Goal: Information Seeking & Learning: Check status

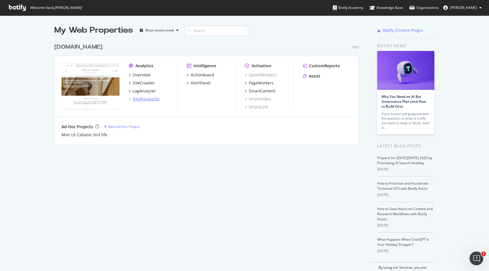
click at [146, 100] on div "RealKeywords" at bounding box center [146, 99] width 27 height 6
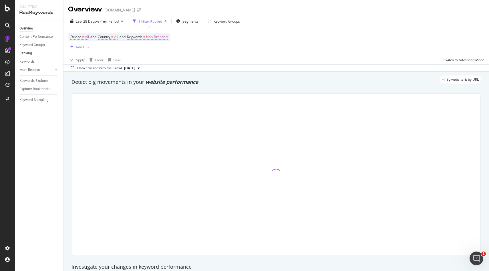
click at [28, 55] on div "Ranking" at bounding box center [25, 53] width 13 height 6
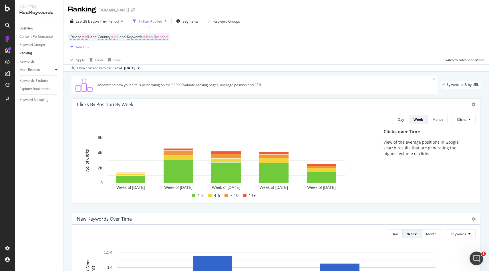
click at [56, 70] on icon at bounding box center [56, 69] width 2 height 3
click at [37, 114] on div "Keywords Explorer" at bounding box center [33, 114] width 29 height 6
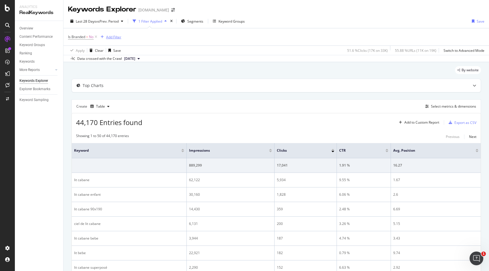
click at [112, 37] on div "Add Filter" at bounding box center [113, 37] width 15 height 5
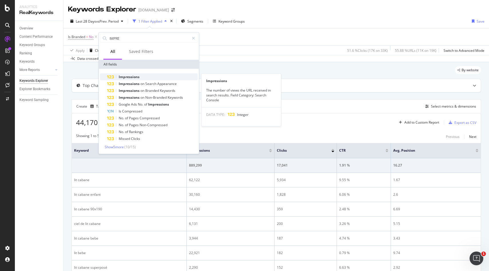
type input "IMPRE"
click at [129, 80] on div "Impressions" at bounding box center [152, 77] width 91 height 7
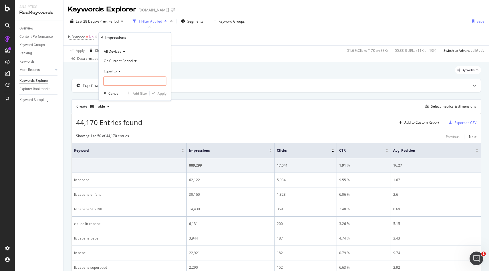
click at [117, 70] on icon at bounding box center [119, 70] width 4 height 3
click at [119, 98] on span "Less than" at bounding box center [113, 97] width 15 height 5
click at [120, 82] on input "number" at bounding box center [135, 81] width 63 height 9
type input "1000"
click at [162, 95] on div "Apply" at bounding box center [162, 93] width 9 height 5
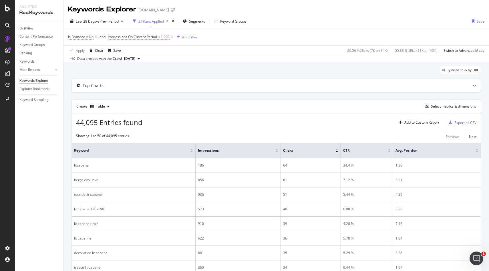
click at [194, 39] on div "Add Filter" at bounding box center [189, 37] width 15 height 5
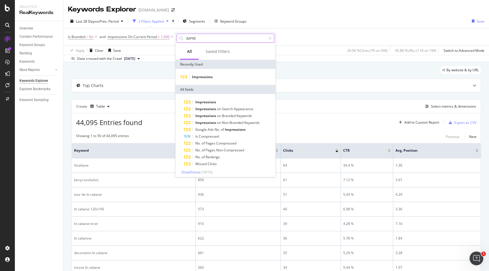
type input "c"
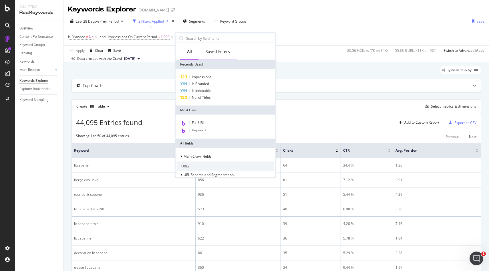
click at [225, 52] on div "Saved Filters" at bounding box center [218, 52] width 24 height 6
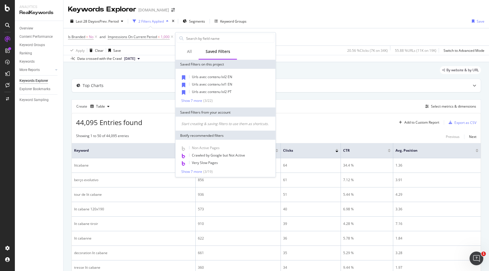
scroll to position [1, 0]
click at [199, 99] on div "Show 7 more" at bounding box center [191, 99] width 21 height 4
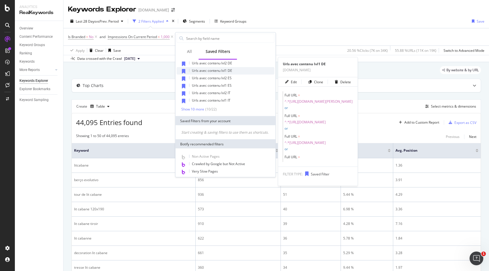
scroll to position [53, 0]
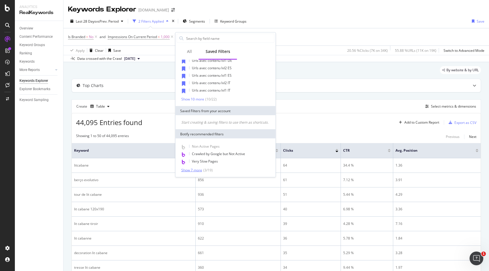
click at [189, 170] on div "Show 7 more" at bounding box center [191, 170] width 21 height 4
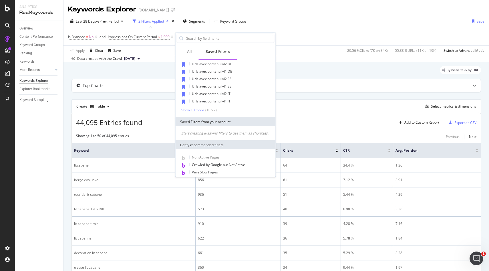
scroll to position [36, 0]
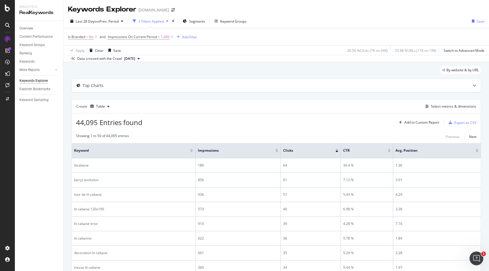
click at [192, 37] on div "Add Filter" at bounding box center [189, 37] width 15 height 5
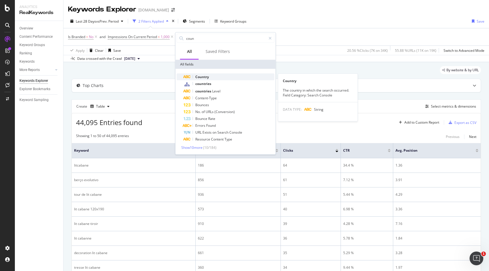
type input "coun"
click at [205, 77] on span "Country" at bounding box center [202, 76] width 14 height 5
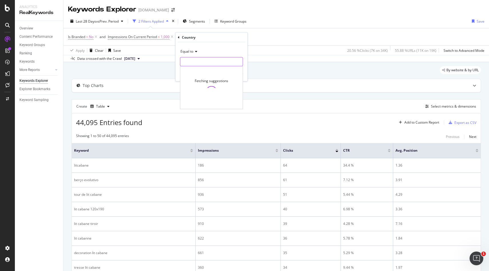
click at [193, 65] on input "text" at bounding box center [212, 61] width 62 height 9
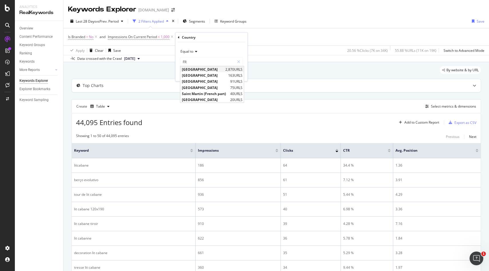
click at [192, 71] on span "[GEOGRAPHIC_DATA]" at bounding box center [203, 69] width 42 height 5
type input "[GEOGRAPHIC_DATA]"
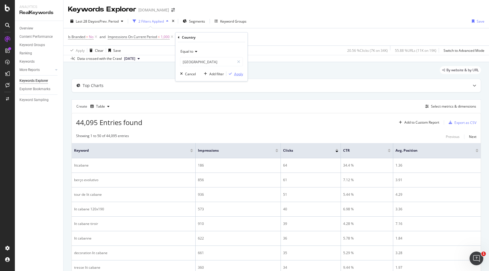
click at [241, 73] on div "Apply" at bounding box center [238, 73] width 9 height 5
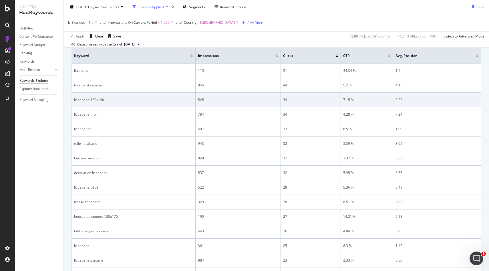
scroll to position [95, 0]
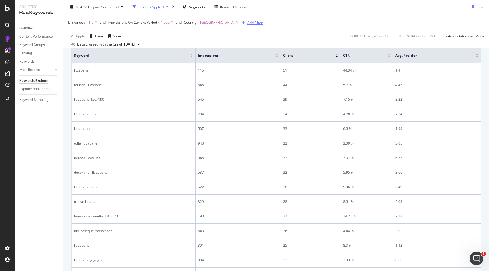
click at [247, 22] on div "Add Filter" at bounding box center [254, 22] width 15 height 5
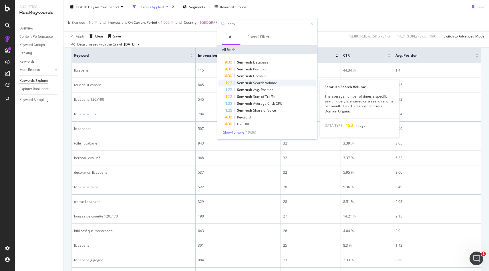
type input "sem"
click at [253, 83] on span "Search" at bounding box center [259, 82] width 12 height 5
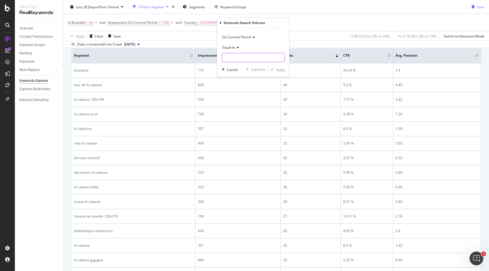
click at [237, 60] on input "number" at bounding box center [253, 57] width 63 height 9
type input "1000"
click at [243, 36] on span "On Current Period" at bounding box center [236, 37] width 29 height 5
click at [264, 35] on div "On Current Period" at bounding box center [253, 36] width 63 height 9
click at [229, 47] on span "Equal to" at bounding box center [228, 47] width 13 height 5
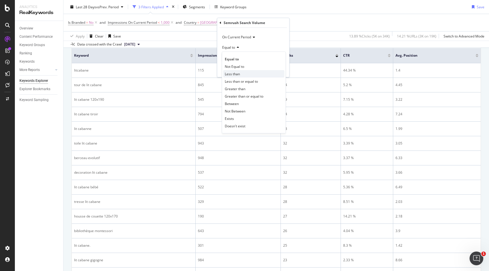
click at [236, 74] on span "Less than" at bounding box center [232, 74] width 15 height 5
click at [282, 71] on div "Apply" at bounding box center [280, 69] width 9 height 5
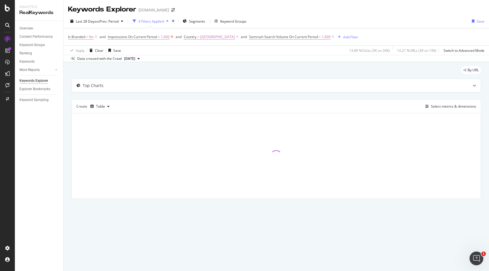
click at [173, 37] on icon at bounding box center [172, 37] width 5 height 6
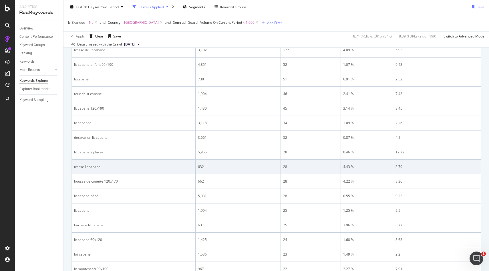
scroll to position [82, 0]
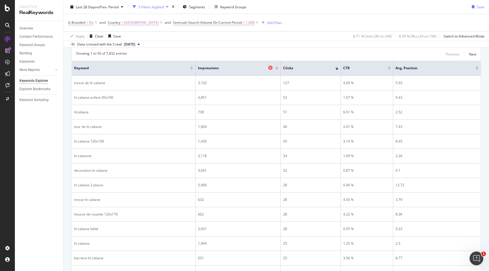
click at [213, 68] on span "Impressions" at bounding box center [232, 68] width 69 height 5
click at [277, 66] on div at bounding box center [276, 66] width 3 height 1
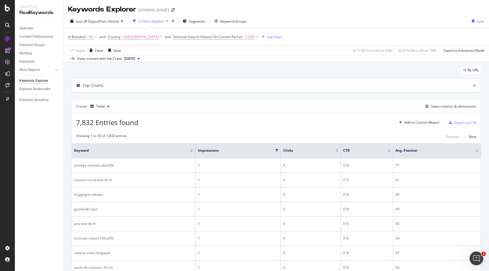
click at [278, 149] on div at bounding box center [276, 149] width 3 height 1
click at [278, 148] on div "Impressions" at bounding box center [238, 151] width 80 height 6
click at [277, 148] on div "Impressions" at bounding box center [238, 151] width 80 height 6
click at [277, 150] on div at bounding box center [276, 149] width 3 height 1
click at [277, 151] on div at bounding box center [276, 151] width 3 height 1
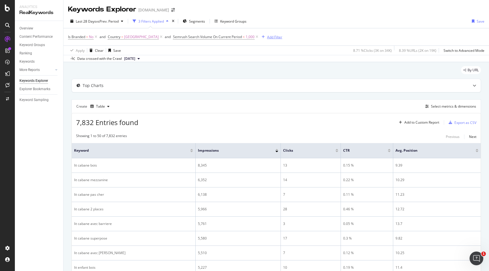
click at [267, 38] on div "Add Filter" at bounding box center [274, 37] width 15 height 5
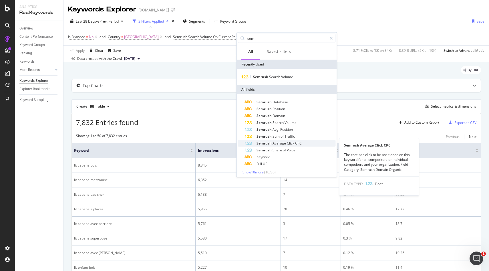
scroll to position [2, 0]
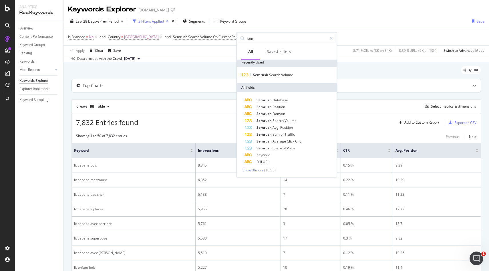
click at [197, 92] on div "Top Charts" at bounding box center [277, 86] width 410 height 14
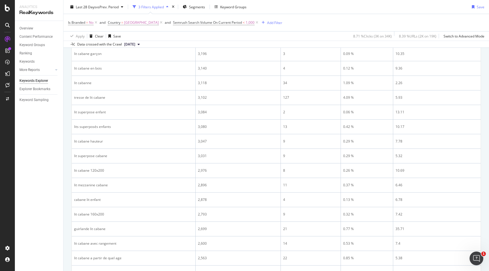
scroll to position [0, 0]
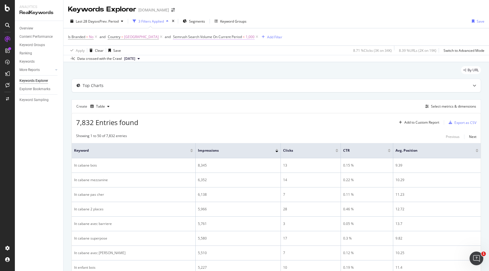
click at [184, 36] on span "Semrush Search Volume On Current Period" at bounding box center [207, 36] width 69 height 5
click at [118, 71] on div "By URL" at bounding box center [277, 72] width 410 height 13
click at [150, 21] on div "3 Filters Applied" at bounding box center [150, 21] width 25 height 5
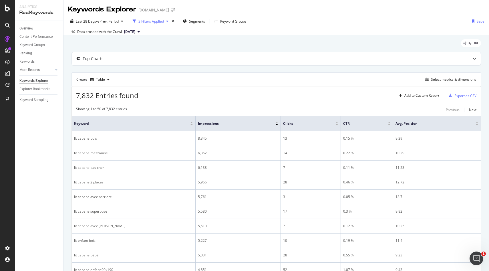
click at [150, 21] on div "3 Filters Applied" at bounding box center [150, 21] width 25 height 5
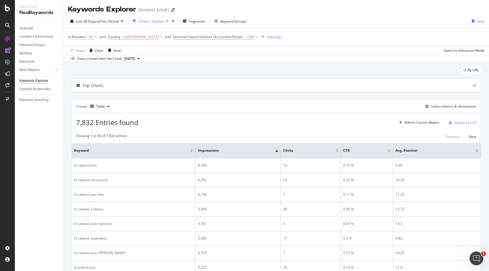
click at [85, 37] on span "Is Branded" at bounding box center [76, 36] width 17 height 5
click at [168, 47] on div "Apply Clear Save 8.71 % Clicks ( 3K on 34K ) 8.39 % URLs ( 2K on 19K ) Switch t…" at bounding box center [277, 49] width 426 height 9
click at [121, 37] on span "Country = [GEOGRAPHIC_DATA]" at bounding box center [133, 36] width 51 height 5
type input "[GEOGRAPHIC_DATA]"
click at [201, 43] on div "Is Branded = No and Country = [GEOGRAPHIC_DATA] and Semrush Search Volume On Cu…" at bounding box center [276, 36] width 417 height 17
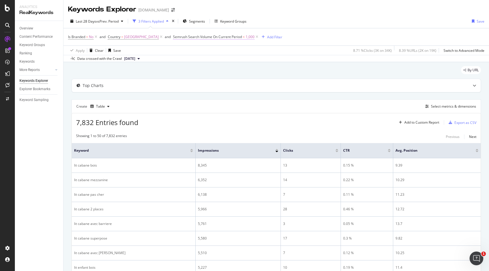
click at [193, 35] on span "Semrush Search Volume On Current Period" at bounding box center [207, 36] width 69 height 5
click at [235, 53] on div "Apply Clear Save 8.71 % Clicks ( 3K on 34K ) 8.39 % URLs ( 2K on 19K ) Switch t…" at bounding box center [277, 49] width 426 height 9
click at [442, 106] on div "Select metrics & dimensions" at bounding box center [453, 106] width 45 height 5
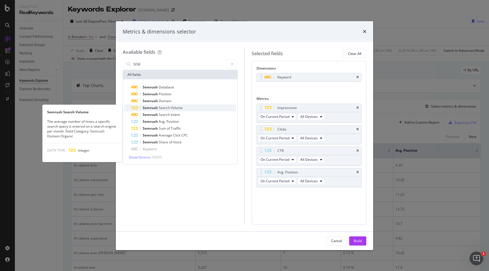
type input "SEM"
click at [165, 108] on span "Search" at bounding box center [165, 107] width 12 height 5
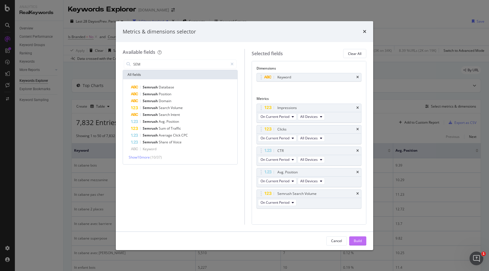
click at [359, 243] on div "Build" at bounding box center [358, 240] width 8 height 5
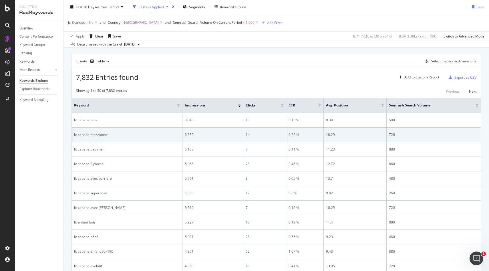
scroll to position [49, 0]
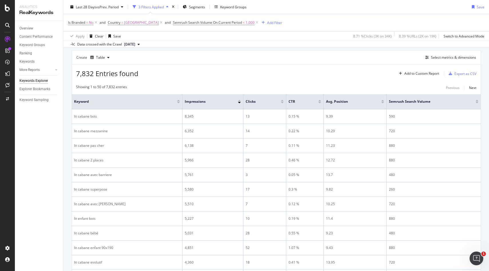
click at [478, 99] on div "Semrush Search Volume" at bounding box center [434, 102] width 90 height 6
click at [478, 100] on div at bounding box center [477, 100] width 3 height 1
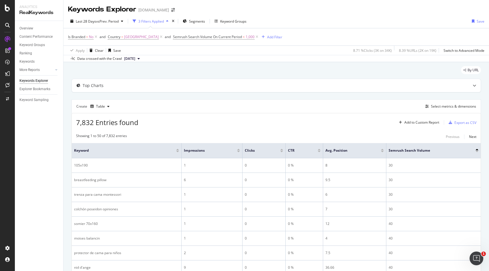
click at [476, 151] on div at bounding box center [477, 151] width 3 height 1
click at [255, 37] on icon at bounding box center [257, 37] width 5 height 6
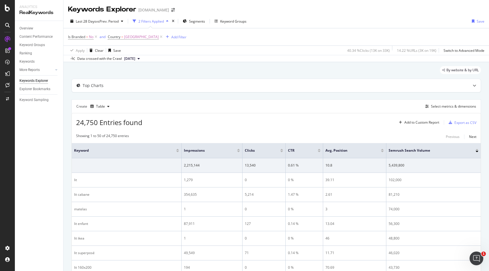
click at [238, 151] on div at bounding box center [238, 151] width 3 height 1
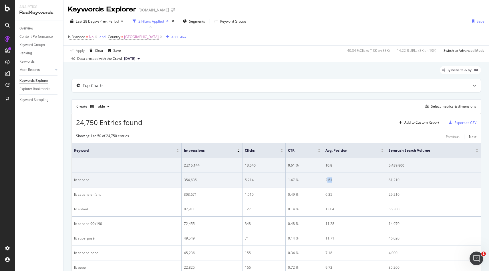
drag, startPoint x: 327, startPoint y: 181, endPoint x: 337, endPoint y: 181, distance: 10.0
click at [337, 181] on div "2.61" at bounding box center [355, 179] width 58 height 5
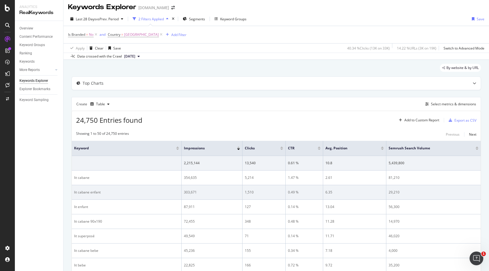
click at [333, 193] on div "6.35" at bounding box center [355, 192] width 58 height 5
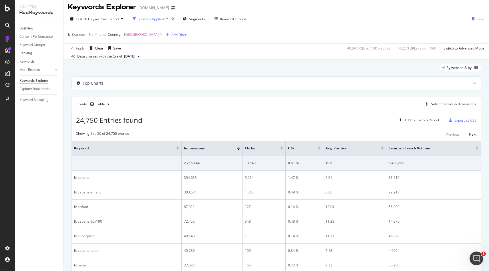
click at [156, 21] on div "2 Filters Applied" at bounding box center [150, 19] width 25 height 5
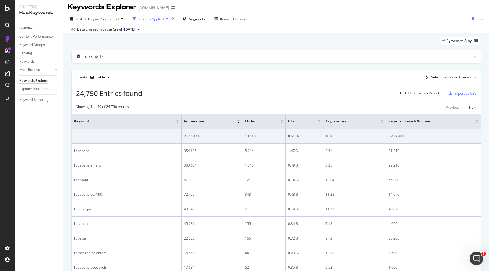
click at [156, 21] on div "2 Filters Applied" at bounding box center [150, 19] width 25 height 5
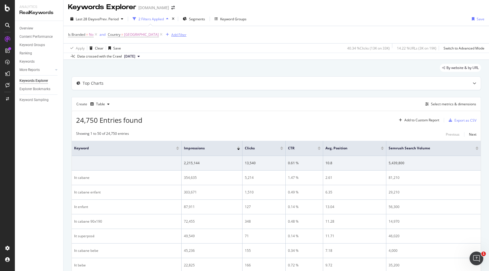
click at [171, 36] on div "Add Filter" at bounding box center [178, 34] width 15 height 5
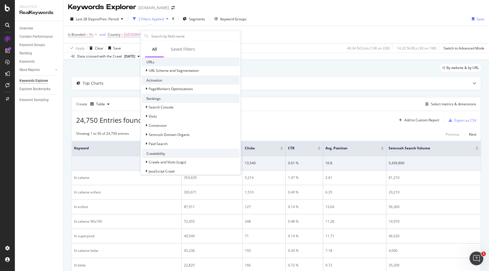
scroll to position [117, 0]
click at [321, 123] on div "24,750 Entries found Add to Custom Report Export as CSV" at bounding box center [276, 118] width 409 height 14
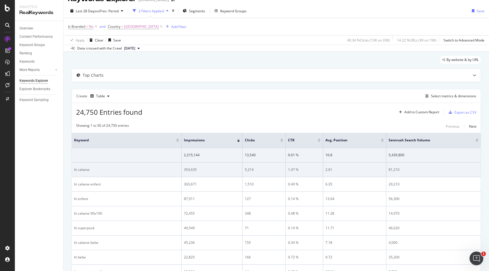
scroll to position [10, 0]
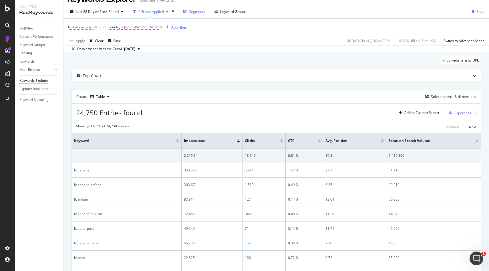
click at [195, 11] on span "Segments" at bounding box center [197, 11] width 16 height 5
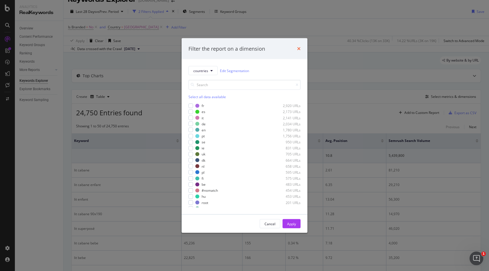
click at [299, 48] on icon "times" at bounding box center [298, 48] width 3 height 5
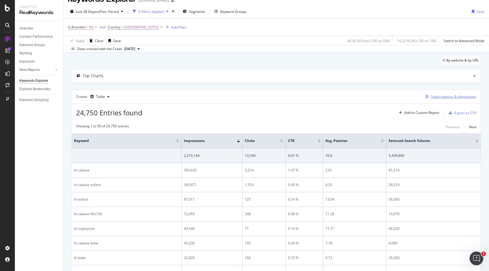
click at [451, 96] on div "Select metrics & dimensions" at bounding box center [453, 96] width 45 height 5
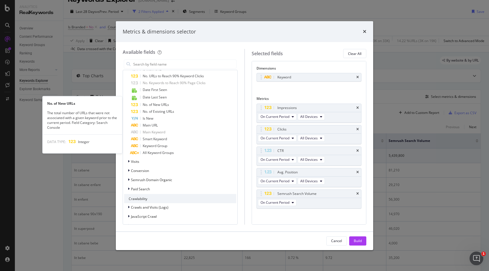
scroll to position [440, 0]
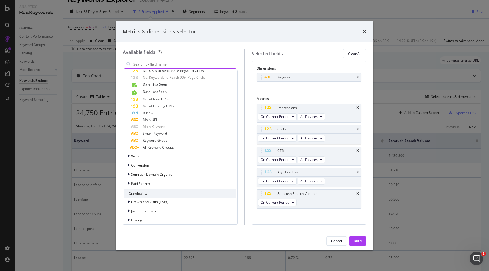
click at [166, 63] on input "modal" at bounding box center [185, 64] width 104 height 9
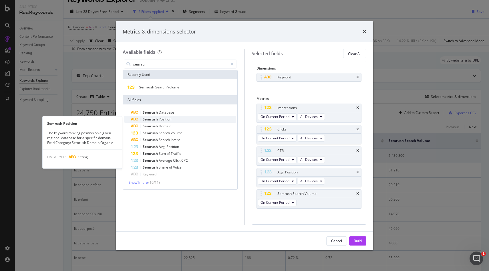
type input "sem ru"
click at [165, 118] on span "Position" at bounding box center [165, 119] width 13 height 5
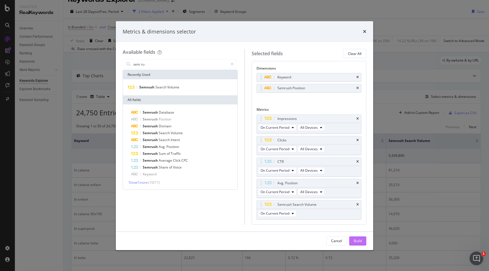
click at [357, 239] on div "Build" at bounding box center [358, 240] width 8 height 5
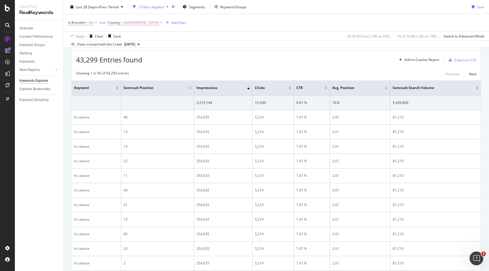
scroll to position [64, 0]
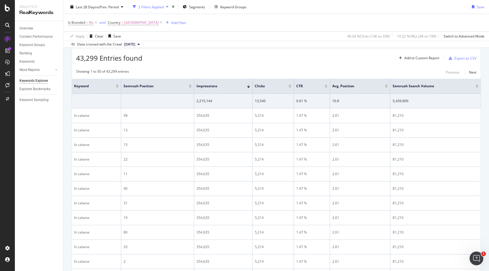
click at [477, 85] on div at bounding box center [477, 84] width 3 height 1
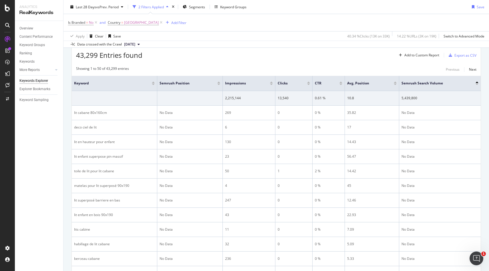
scroll to position [69, 0]
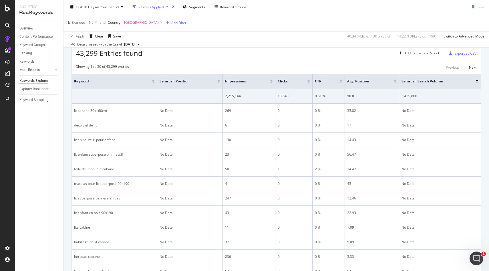
click at [477, 82] on div at bounding box center [477, 82] width 3 height 1
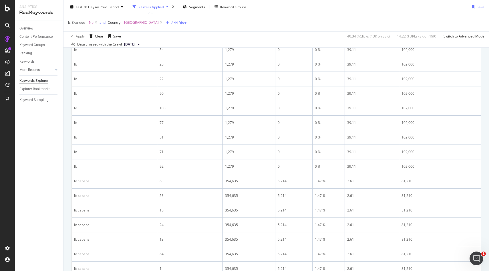
scroll to position [1, 0]
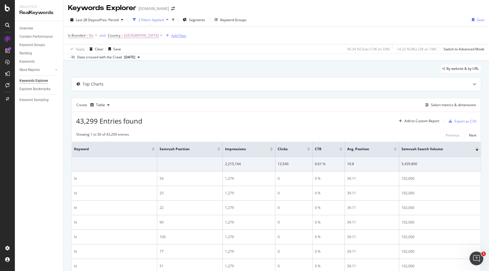
click at [171, 37] on div "Add Filter" at bounding box center [178, 35] width 15 height 5
click at [122, 36] on span "=" at bounding box center [122, 35] width 2 height 5
type input "[GEOGRAPHIC_DATA]"
click at [117, 69] on div "Cancel" at bounding box center [120, 71] width 18 height 5
click at [159, 36] on icon at bounding box center [161, 36] width 5 height 6
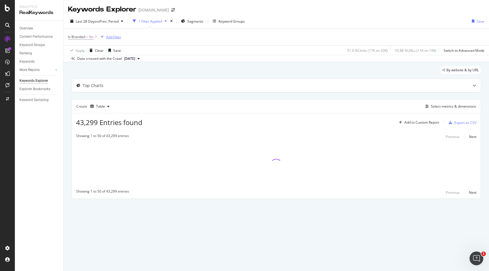
click at [110, 37] on div "Add Filter" at bounding box center [113, 37] width 15 height 5
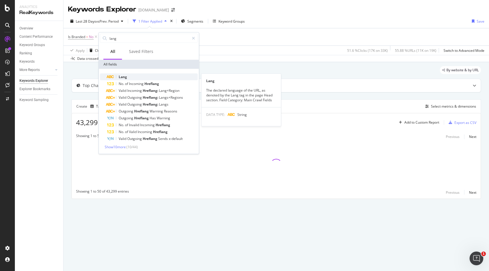
type input "lang"
click at [129, 76] on div "Lang" at bounding box center [152, 77] width 91 height 7
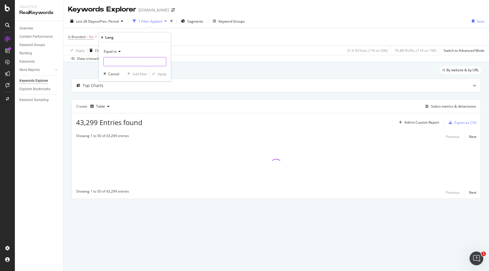
click at [115, 64] on input "text" at bounding box center [135, 61] width 62 height 9
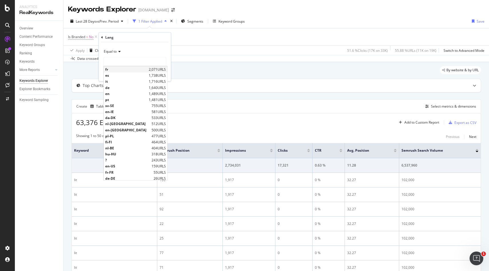
click at [109, 70] on span "fr" at bounding box center [126, 69] width 42 height 5
type input "fr"
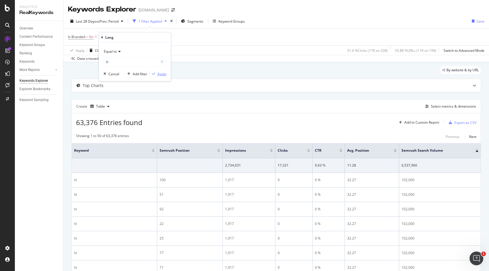
click at [164, 74] on div "Apply" at bounding box center [162, 73] width 9 height 5
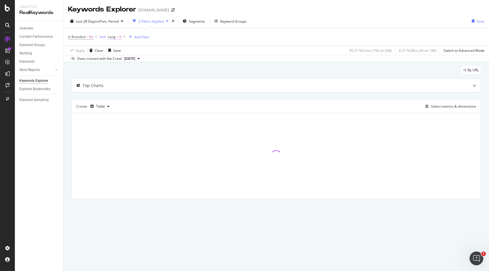
click at [113, 39] on span "Lang" at bounding box center [112, 36] width 8 height 5
click at [133, 58] on input "fr" at bounding box center [140, 60] width 54 height 9
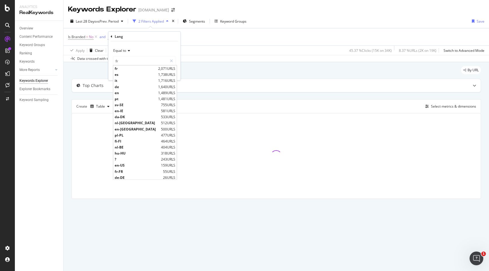
click at [247, 49] on div "Apply Clear Save 45.37 % Clicks ( 15K on 34K ) 8.37 % URLs ( 2K on 19K ) Switch…" at bounding box center [277, 49] width 426 height 9
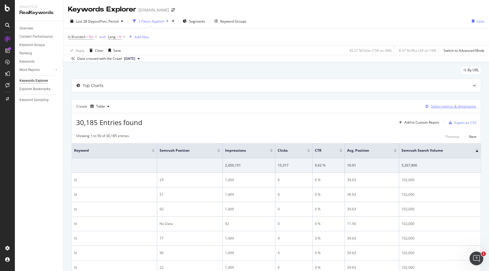
click at [463, 108] on div "Select metrics & dimensions" at bounding box center [453, 106] width 45 height 5
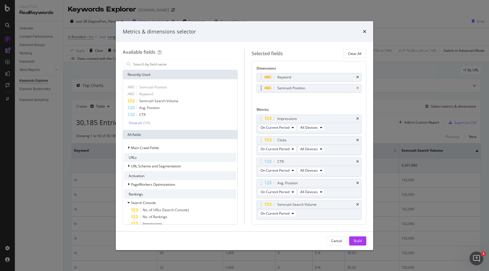
click at [359, 87] on icon "times" at bounding box center [357, 87] width 3 height 3
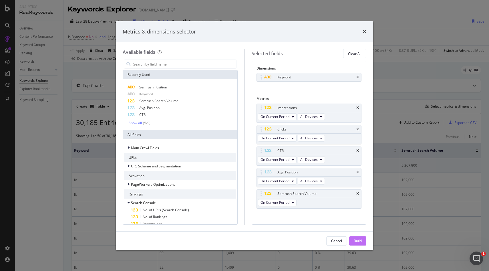
click at [361, 241] on div "Build" at bounding box center [358, 240] width 8 height 5
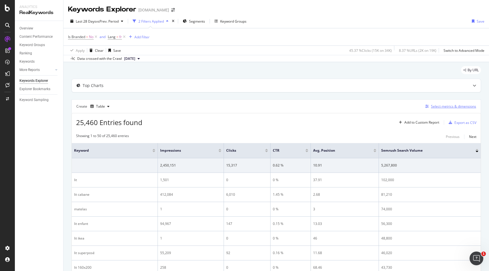
click at [450, 108] on div "Select metrics & dimensions" at bounding box center [453, 106] width 45 height 5
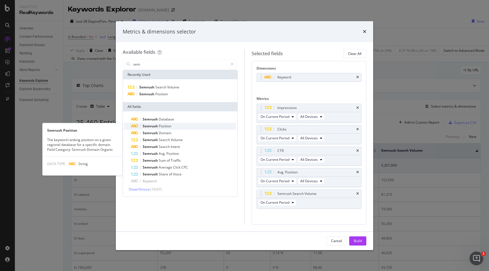
type input "sem"
click at [170, 127] on span "Position" at bounding box center [165, 126] width 13 height 5
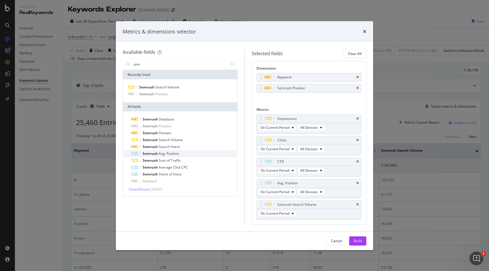
click at [167, 153] on span "Position" at bounding box center [172, 153] width 13 height 5
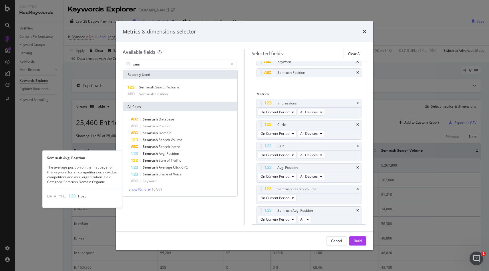
scroll to position [17, 0]
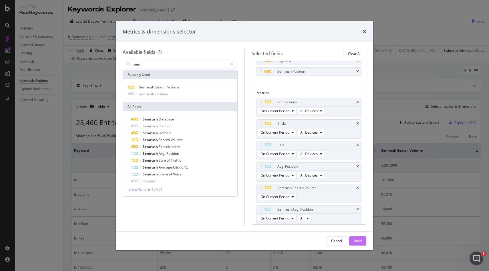
click at [360, 243] on div "Build" at bounding box center [358, 241] width 8 height 9
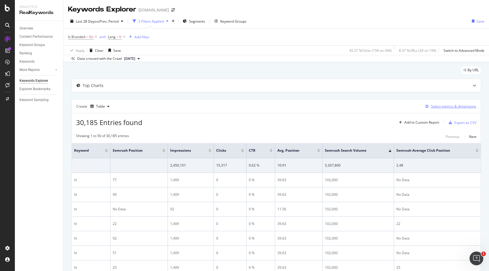
click at [462, 110] on div "Select metrics & dimensions" at bounding box center [449, 106] width 53 height 6
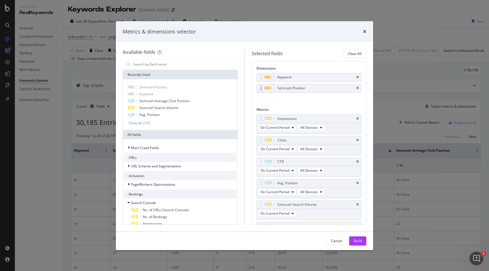
click at [359, 89] on div "Semrush Position" at bounding box center [309, 88] width 105 height 8
click at [358, 89] on icon "times" at bounding box center [357, 87] width 3 height 3
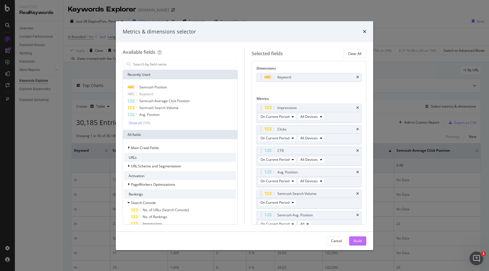
click at [359, 240] on div "Build" at bounding box center [358, 240] width 8 height 5
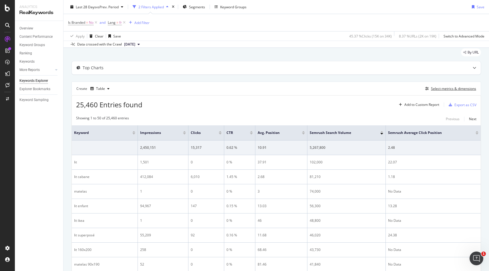
scroll to position [22, 0]
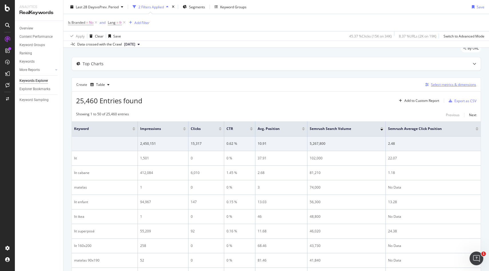
click at [438, 86] on div "Select metrics & dimensions" at bounding box center [453, 84] width 45 height 5
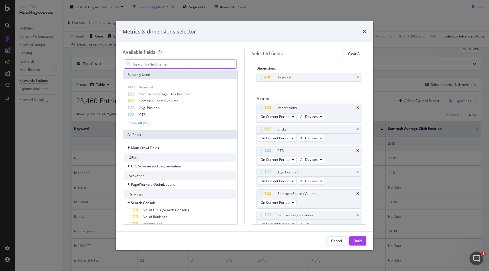
click at [197, 63] on input "modal" at bounding box center [185, 64] width 104 height 9
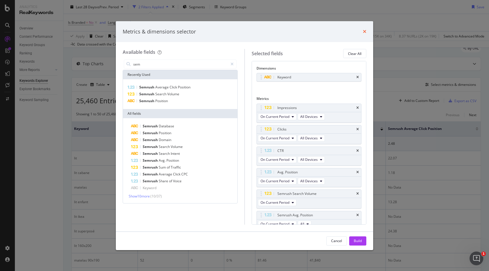
type input "sem"
click at [366, 31] on icon "times" at bounding box center [364, 31] width 3 height 5
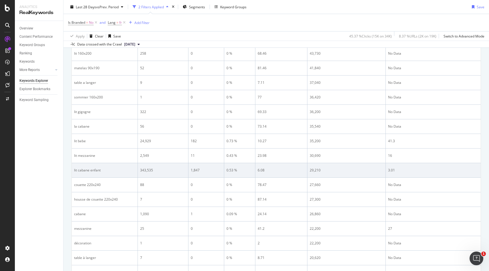
scroll to position [221, 0]
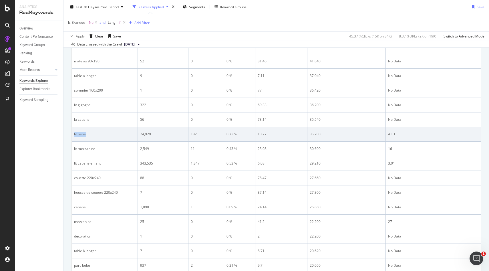
drag, startPoint x: 94, startPoint y: 135, endPoint x: 72, endPoint y: 135, distance: 22.0
click at [72, 134] on td "lit bebe" at bounding box center [105, 134] width 66 height 15
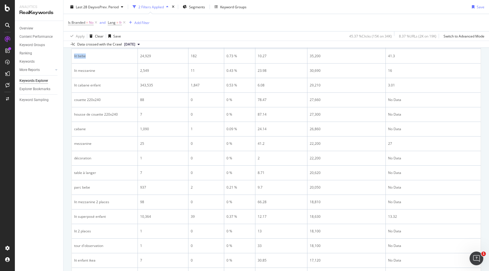
scroll to position [301, 0]
click at [276, 37] on div "Apply Clear Save 45.37 % Clicks ( 15K on 34K ) 8.37 % URLs ( 2K on 19K ) Switch…" at bounding box center [277, 35] width 426 height 9
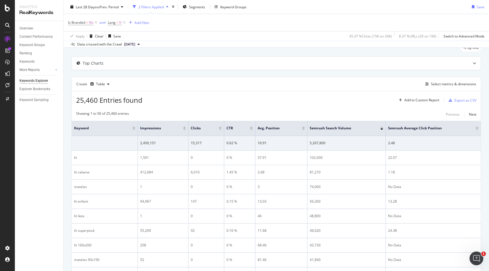
scroll to position [0, 0]
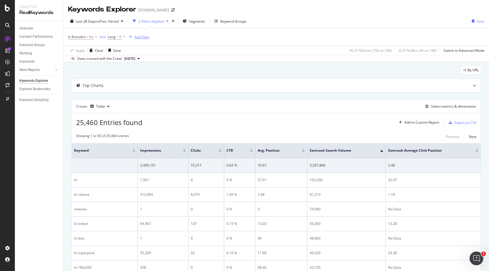
click at [142, 38] on div "Add Filter" at bounding box center [141, 37] width 15 height 5
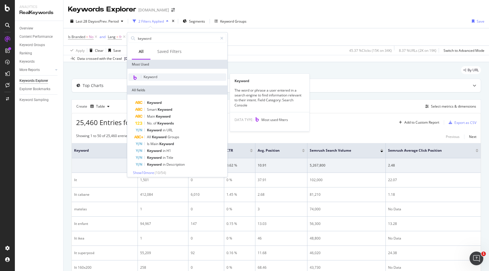
type input "keyword"
click at [149, 74] on span "Keyword" at bounding box center [151, 76] width 14 height 5
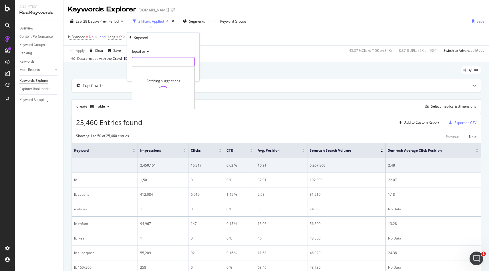
click at [151, 61] on input "text" at bounding box center [163, 61] width 62 height 9
type input "lit bebe"
click at [140, 69] on span "lit bebe" at bounding box center [157, 69] width 47 height 5
click at [189, 75] on div "Apply" at bounding box center [190, 73] width 9 height 5
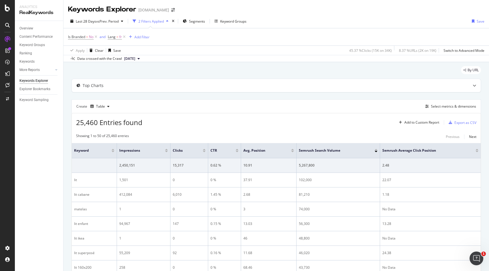
click at [160, 23] on div "2 Filters Applied" at bounding box center [150, 21] width 25 height 5
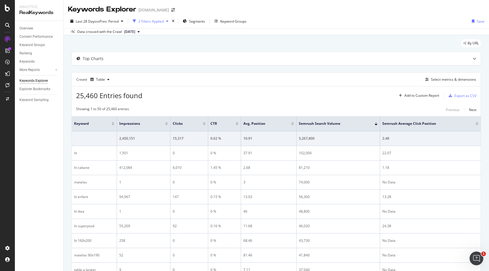
click at [160, 23] on div "2 Filters Applied" at bounding box center [150, 21] width 25 height 5
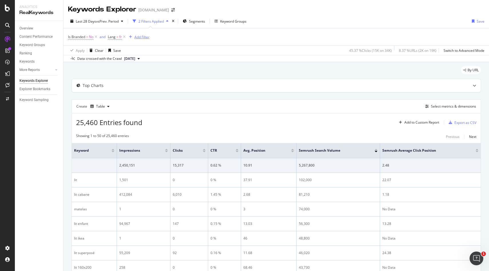
click at [130, 38] on icon "button" at bounding box center [130, 36] width 3 height 3
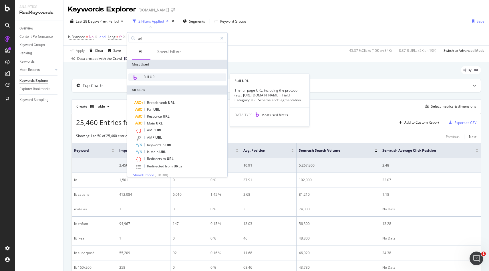
type input "url"
click at [145, 74] on span "Full URL" at bounding box center [150, 76] width 13 height 5
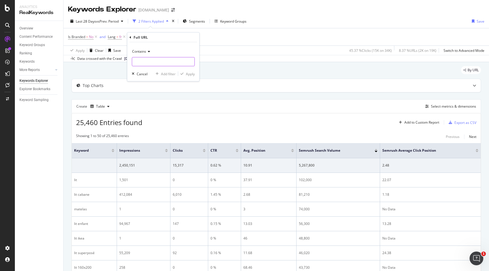
click at [142, 66] on input "text" at bounding box center [163, 61] width 62 height 9
paste input "[URL][DOMAIN_NAME]"
type input "[URL][DOMAIN_NAME]"
click at [193, 74] on div "Apply" at bounding box center [190, 73] width 9 height 5
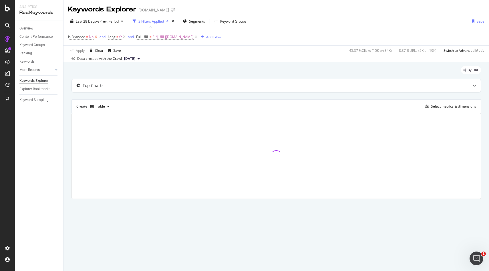
click at [96, 38] on icon at bounding box center [96, 37] width 5 height 6
click at [82, 38] on icon at bounding box center [84, 37] width 5 height 6
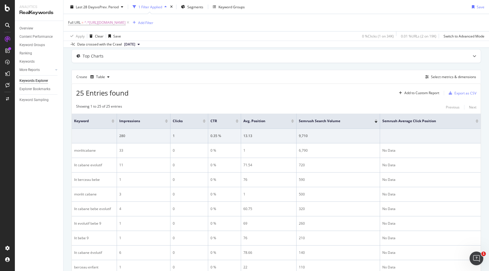
scroll to position [31, 0]
click at [56, 71] on icon at bounding box center [56, 69] width 2 height 3
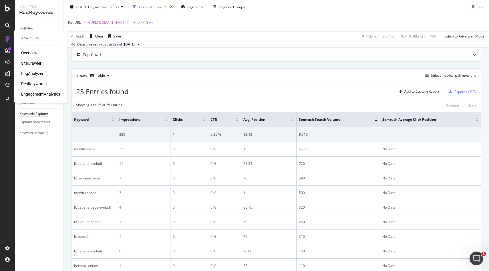
click at [38, 85] on div "RealKeywords" at bounding box center [33, 84] width 25 height 6
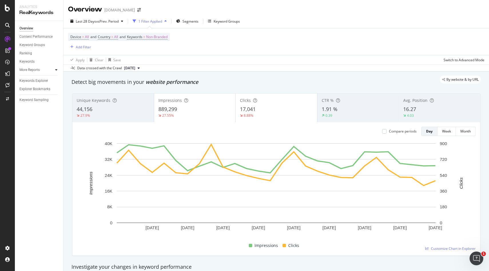
click at [57, 70] on icon at bounding box center [56, 69] width 2 height 3
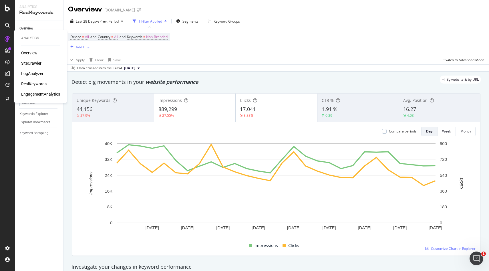
click at [35, 62] on div "SiteCrawler" at bounding box center [31, 63] width 20 height 6
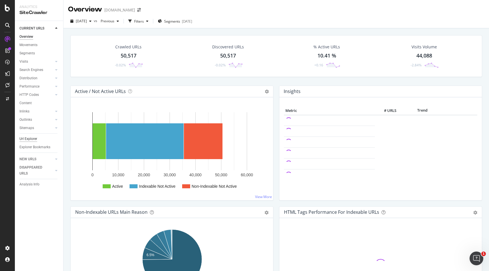
click at [31, 138] on div "Url Explorer" at bounding box center [28, 139] width 18 height 6
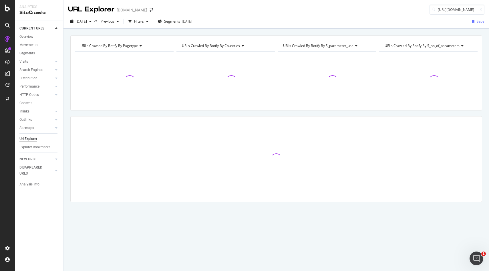
scroll to position [0, 26]
type input "[URL][DOMAIN_NAME]"
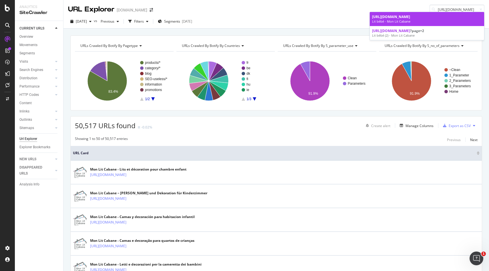
click at [397, 17] on span "[URL][DOMAIN_NAME]" at bounding box center [391, 16] width 38 height 5
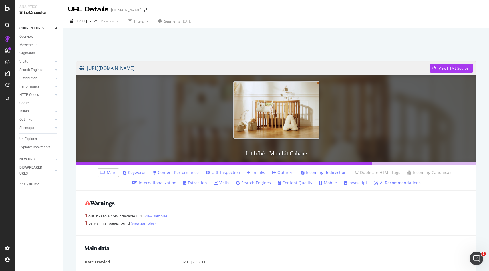
click at [134, 68] on link "[URL][DOMAIN_NAME]" at bounding box center [255, 68] width 350 height 14
click at [30, 139] on div "Url Explorer" at bounding box center [28, 139] width 18 height 6
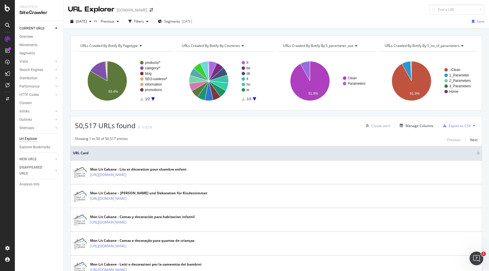
scroll to position [20, 0]
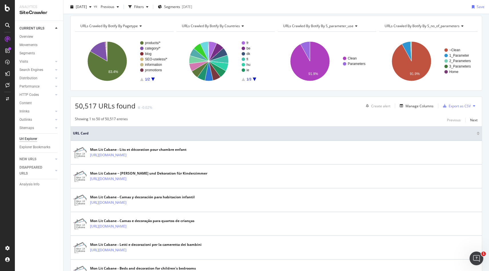
click at [23, 140] on div "Url Explorer" at bounding box center [28, 139] width 18 height 6
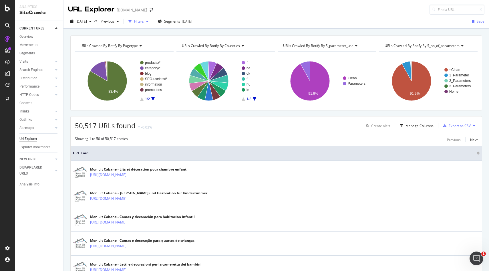
click at [148, 21] on icon "button" at bounding box center [147, 21] width 2 height 3
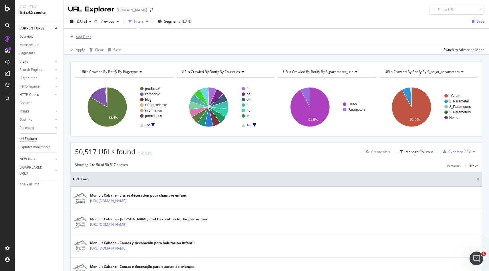
click at [80, 36] on div "Add Filter" at bounding box center [83, 36] width 15 height 5
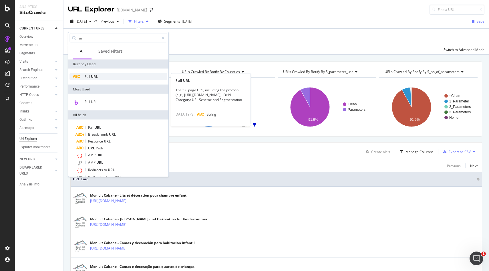
type input "url"
click at [91, 77] on span "URL" at bounding box center [94, 76] width 7 height 5
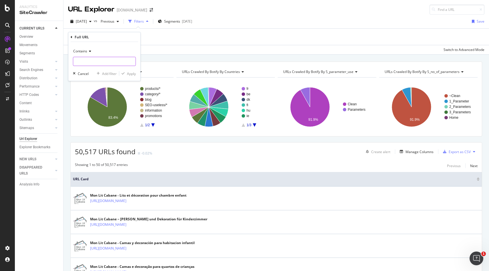
click at [87, 63] on input "text" at bounding box center [104, 61] width 62 height 9
paste input "[URL][DOMAIN_NAME]"
type input "[URL][DOMAIN_NAME]"
click at [134, 74] on div "Apply" at bounding box center [131, 73] width 9 height 5
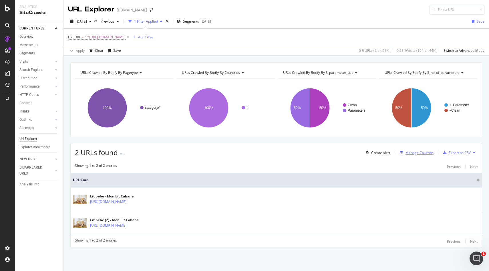
click at [421, 151] on div "Manage Columns" at bounding box center [420, 152] width 28 height 5
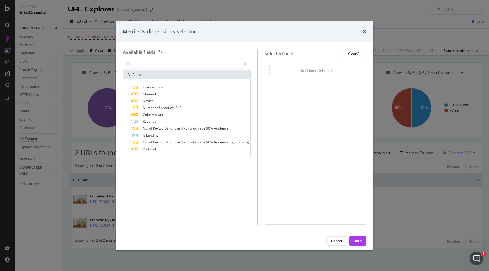
type input "t"
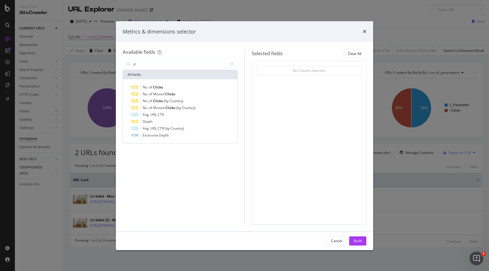
type input "c"
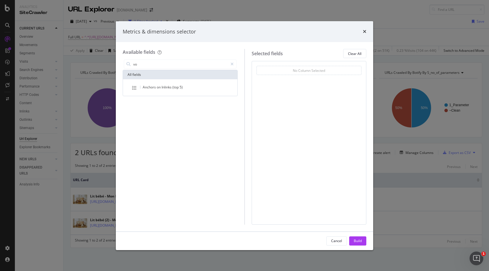
type input "v"
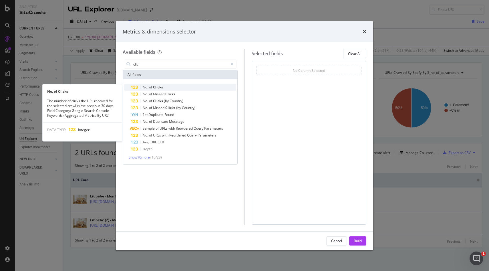
type input "clic"
click at [156, 87] on span "Clicks" at bounding box center [158, 87] width 10 height 5
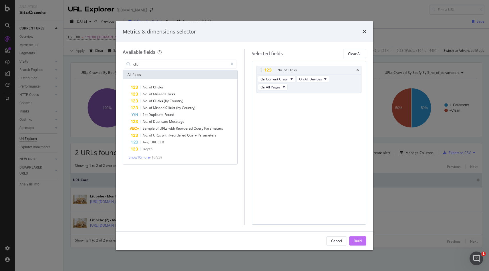
click at [358, 243] on div "Build" at bounding box center [358, 241] width 8 height 9
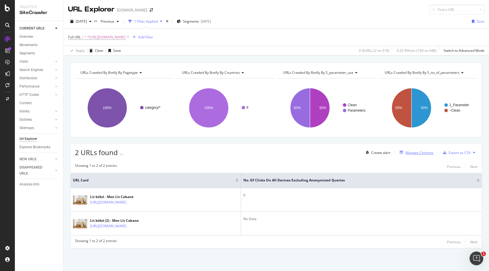
click at [414, 153] on div "Manage Columns" at bounding box center [420, 152] width 28 height 5
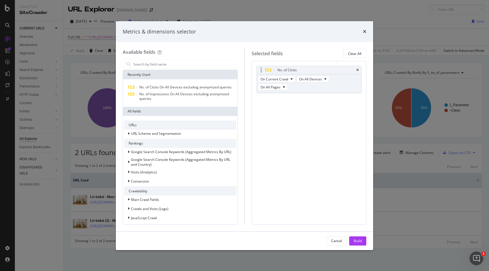
click at [360, 70] on div "No. of Clicks" at bounding box center [309, 70] width 105 height 8
click at [358, 70] on icon "times" at bounding box center [357, 69] width 3 height 3
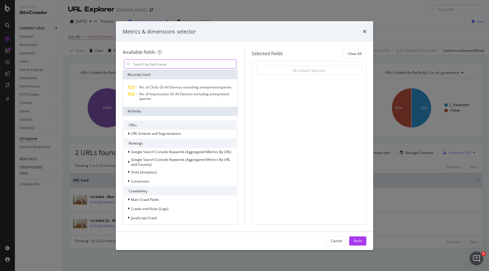
click at [150, 62] on input "modal" at bounding box center [185, 64] width 104 height 9
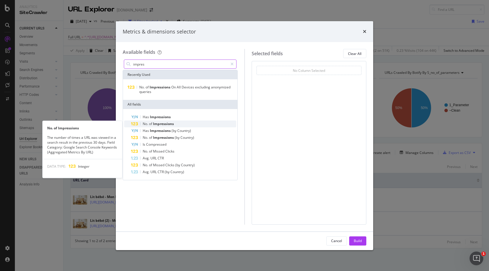
type input "impres"
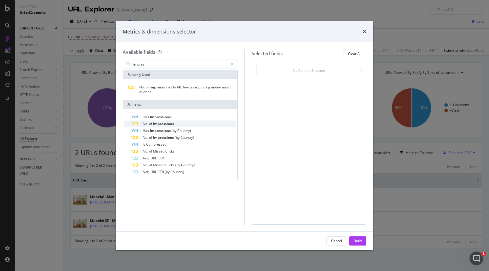
click at [163, 122] on span "Impressions" at bounding box center [163, 123] width 21 height 5
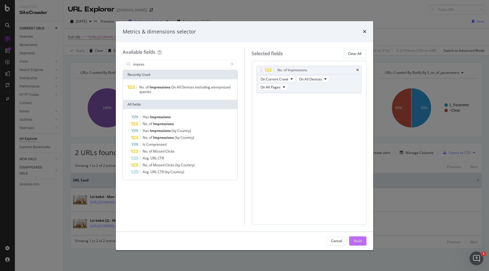
click at [358, 241] on div "Build" at bounding box center [358, 240] width 8 height 5
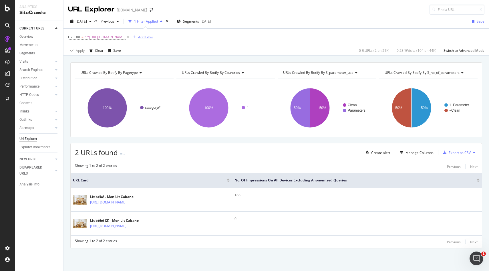
click at [153, 38] on div "Add Filter" at bounding box center [145, 37] width 15 height 5
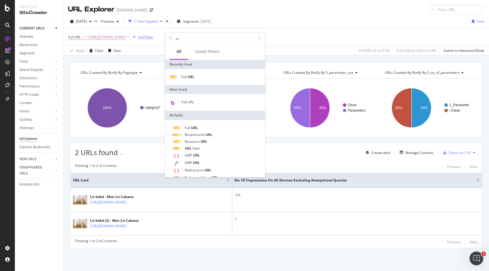
type input "url"
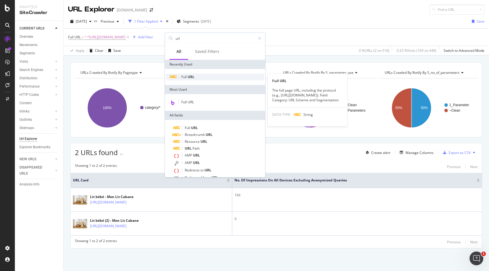
click at [182, 76] on span "Full" at bounding box center [184, 76] width 6 height 5
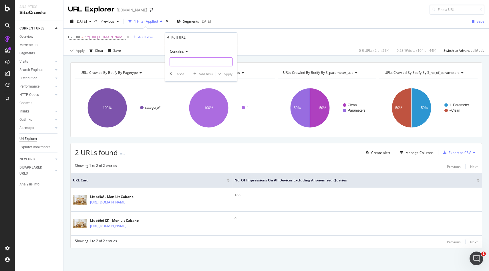
click at [187, 61] on input "text" at bounding box center [201, 61] width 62 height 9
paste input "[URL][DOMAIN_NAME]"
type input "[URL][DOMAIN_NAME]"
click at [228, 74] on div "Apply" at bounding box center [228, 74] width 9 height 5
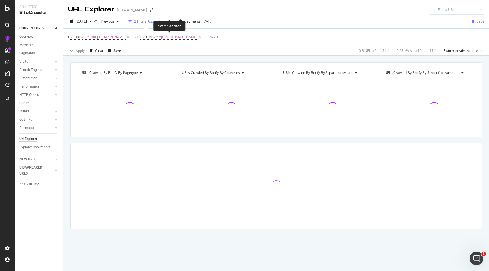
click at [138, 37] on div "and" at bounding box center [135, 37] width 6 height 5
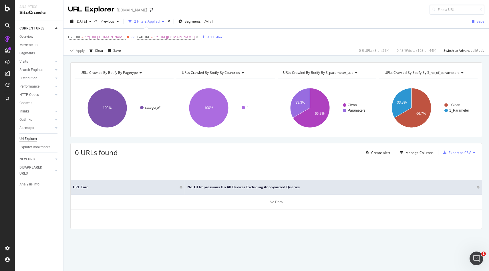
click at [130, 37] on icon at bounding box center [128, 37] width 5 height 6
